Goal: Information Seeking & Learning: Learn about a topic

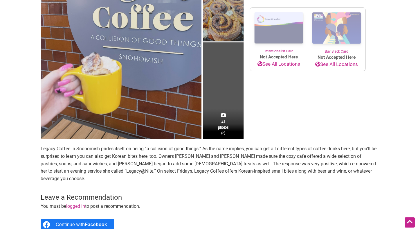
scroll to position [94, 0]
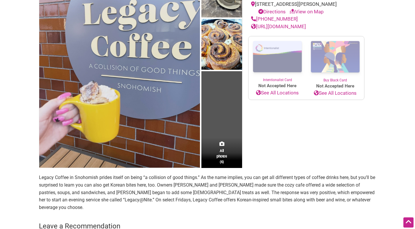
click at [225, 138] on div "All photos (6)" at bounding box center [221, 152] width 41 height 31
click at [223, 155] on span "All photos (6)" at bounding box center [221, 156] width 10 height 17
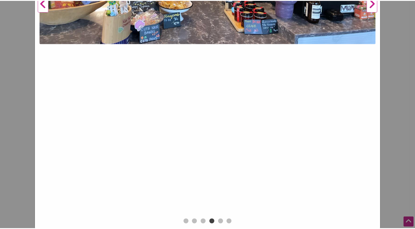
scroll to position [0, 0]
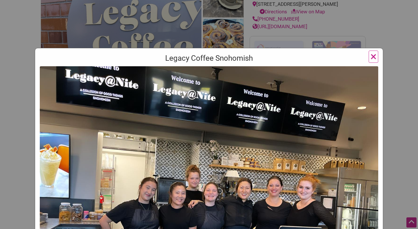
click at [370, 59] on button "×" at bounding box center [374, 57] width 10 height 12
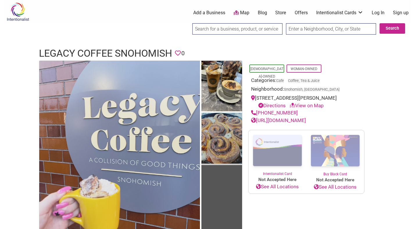
click at [206, 129] on img at bounding box center [221, 139] width 41 height 52
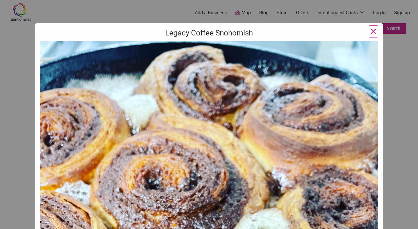
click at [376, 30] on span "×" at bounding box center [374, 31] width 6 height 14
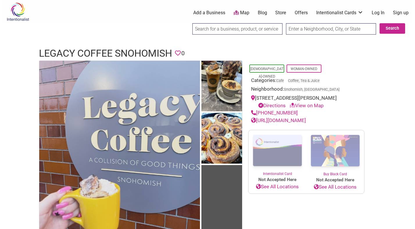
click at [224, 205] on td "All photos (6)" at bounding box center [221, 161] width 41 height 201
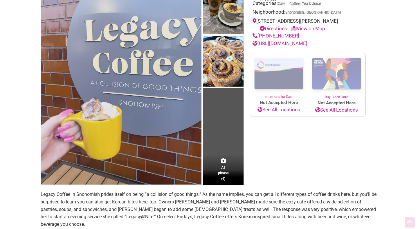
scroll to position [82, 0]
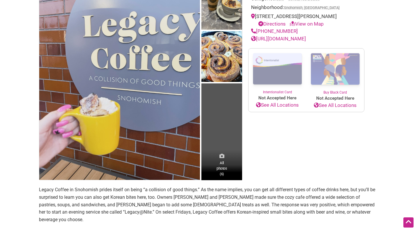
click at [221, 166] on span "All photos (6)" at bounding box center [221, 168] width 10 height 17
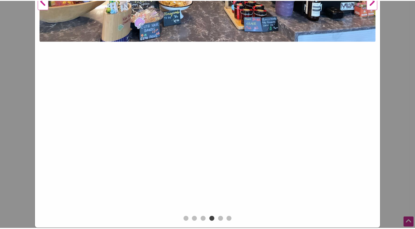
scroll to position [0, 0]
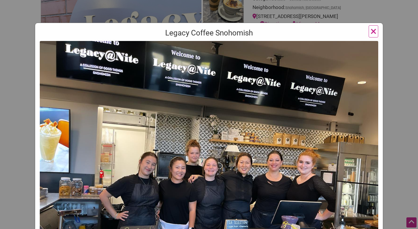
click at [374, 29] on span "×" at bounding box center [374, 31] width 6 height 14
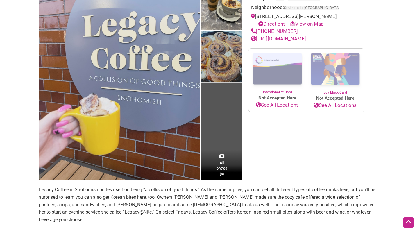
click at [217, 45] on img at bounding box center [221, 57] width 41 height 52
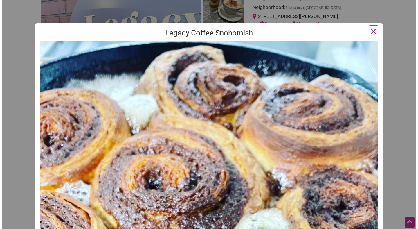
scroll to position [23, 0]
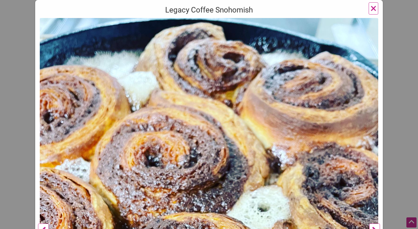
click at [370, 7] on button "×" at bounding box center [374, 8] width 10 height 12
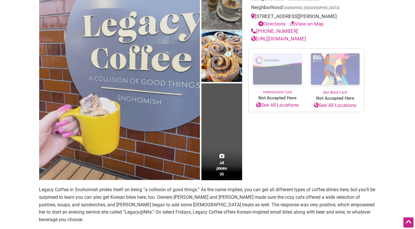
click at [222, 16] on img at bounding box center [221, 5] width 41 height 52
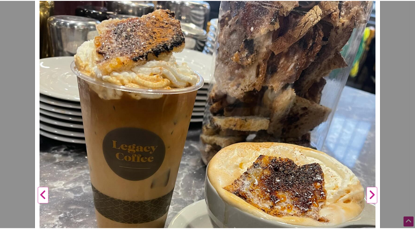
scroll to position [0, 0]
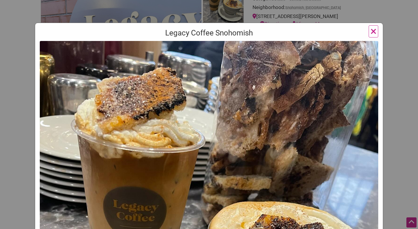
click at [372, 34] on span "×" at bounding box center [374, 31] width 6 height 14
